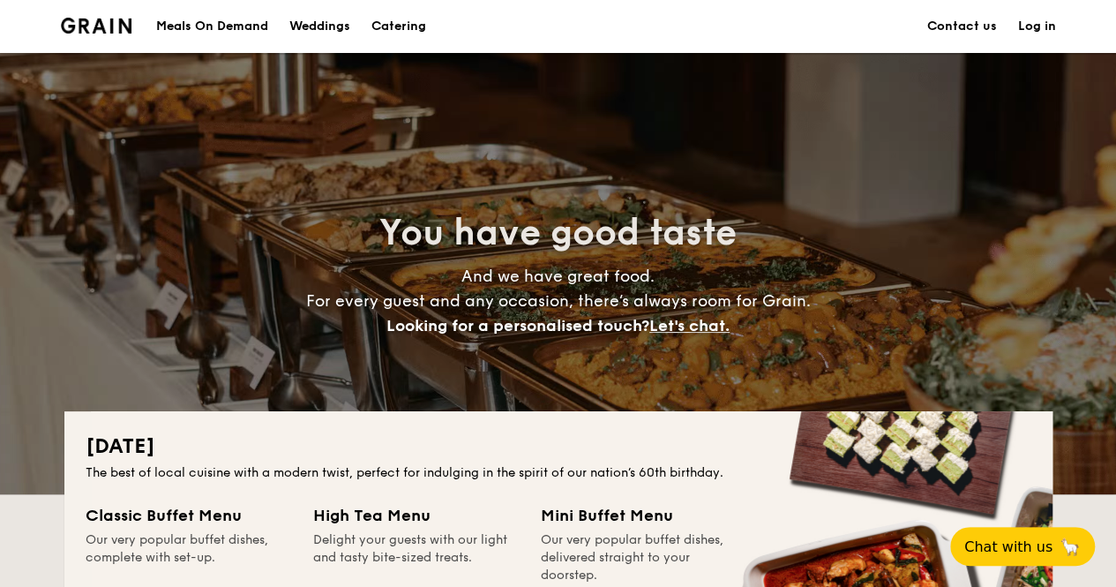
drag, startPoint x: 1033, startPoint y: 27, endPoint x: 1024, endPoint y: 42, distance: 17.9
click at [1033, 27] on link "Log in" at bounding box center [1037, 26] width 38 height 53
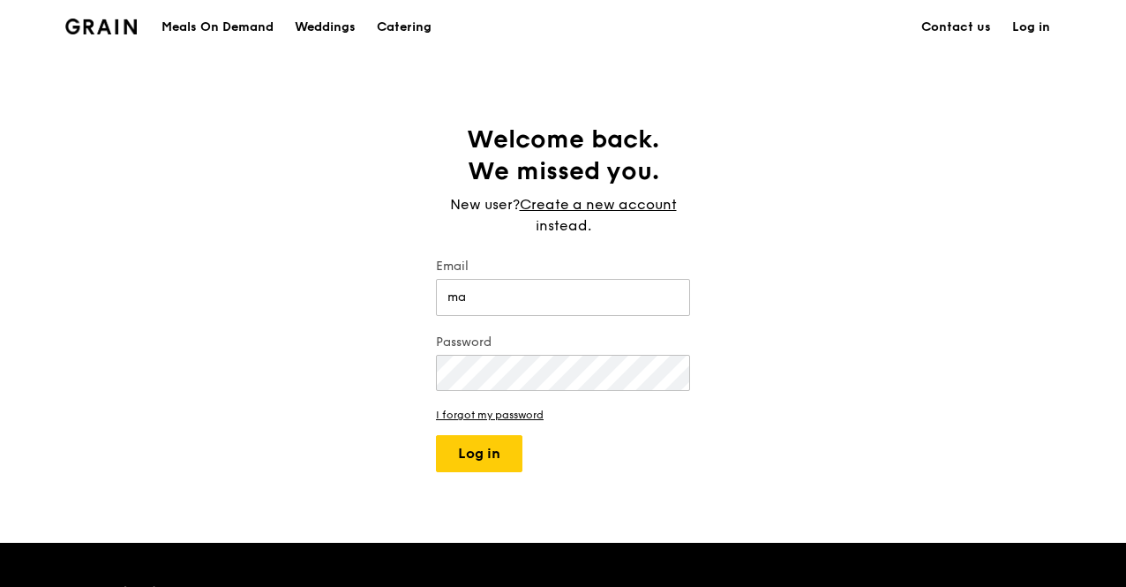
type input "m"
click at [623, 204] on link "Create a new account" at bounding box center [598, 204] width 157 height 21
